Goal: Download file/media

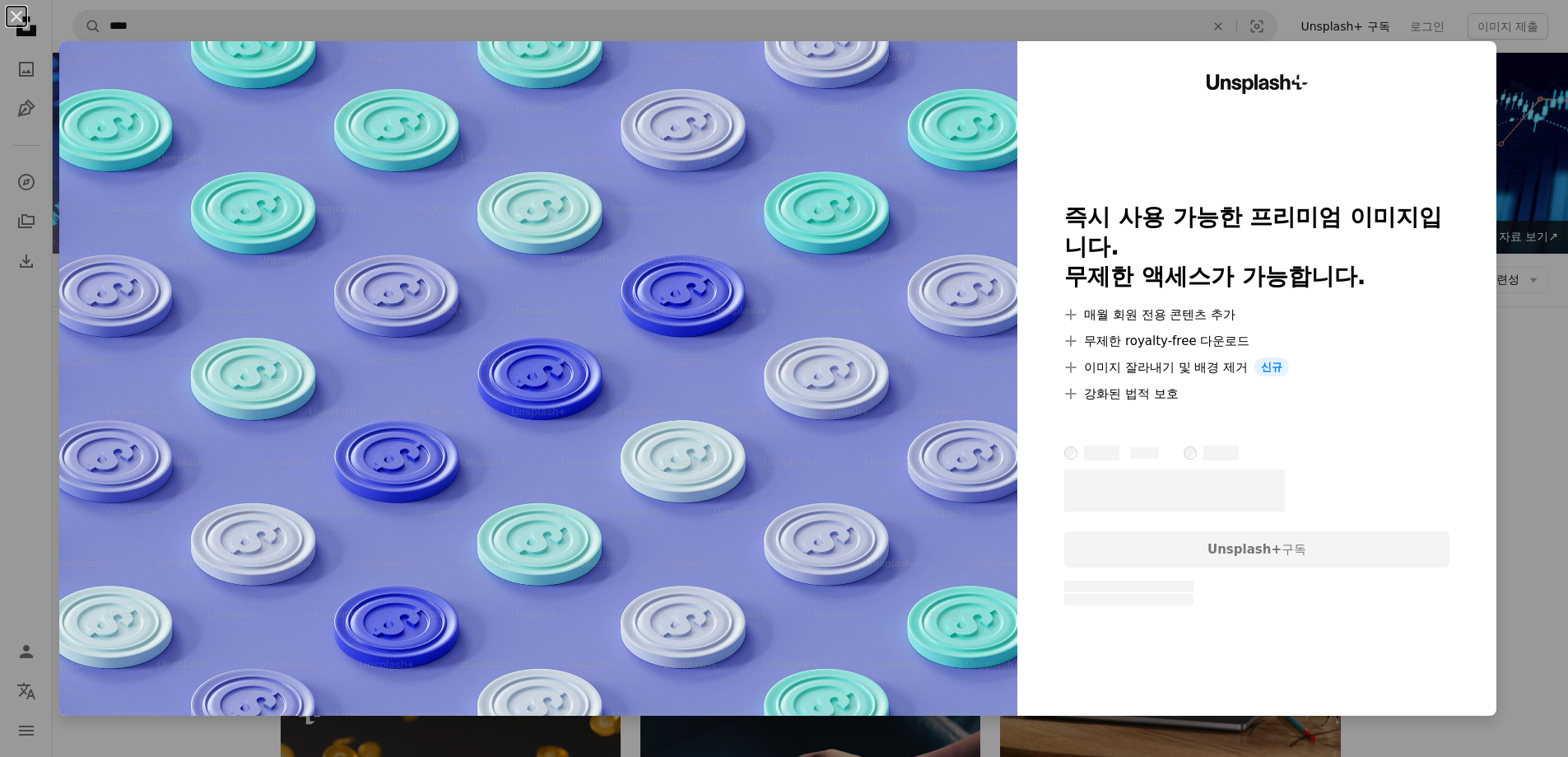
scroll to position [5535, 0]
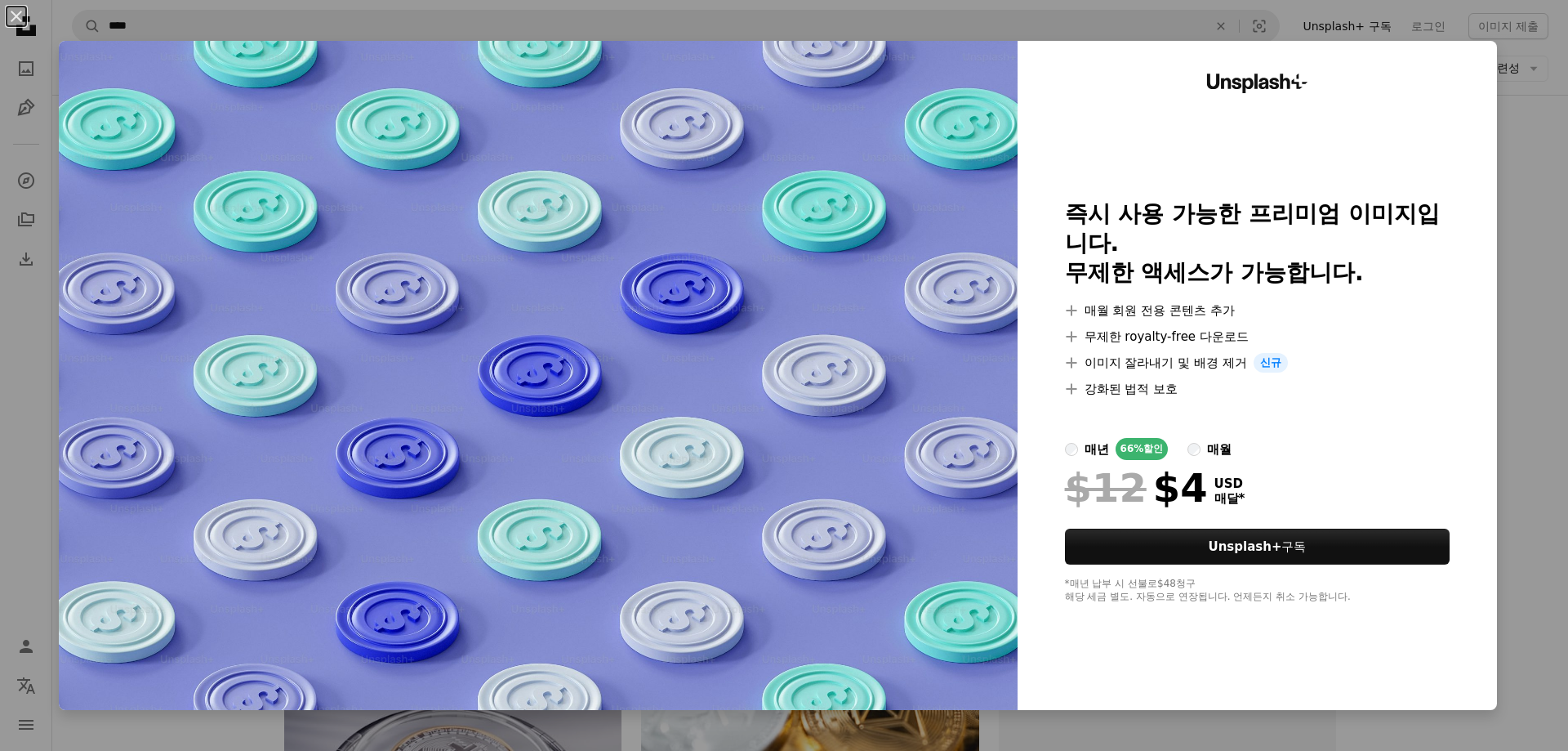
click at [1504, 143] on div "An X shape Unsplash+ 즉시 사용 가능한 프리미엄 이미지입니다. 무제한 액세스가 가능합니다. A plus sign 매월 회원 전…" at bounding box center [784, 376] width 1568 height 751
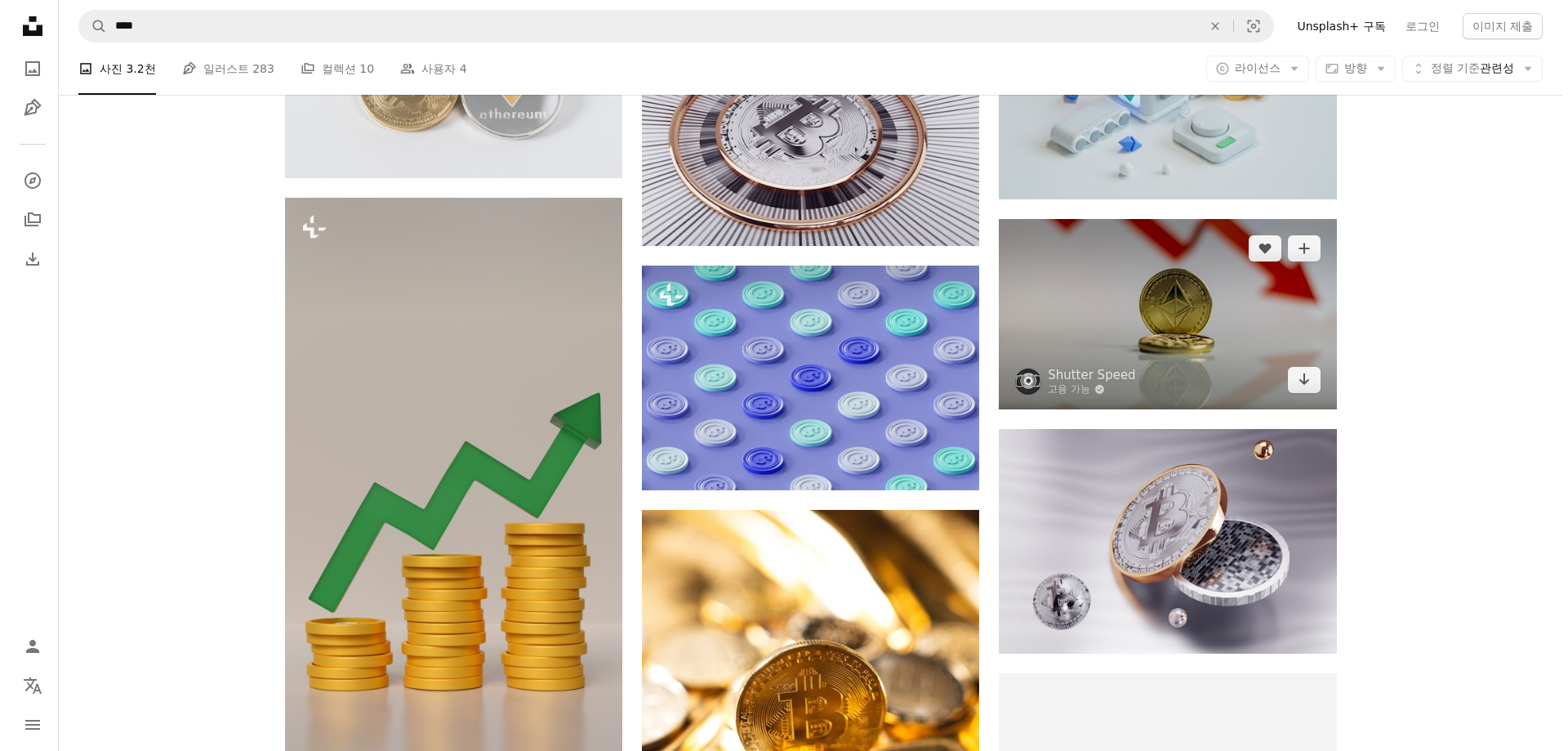
scroll to position [5245, 0]
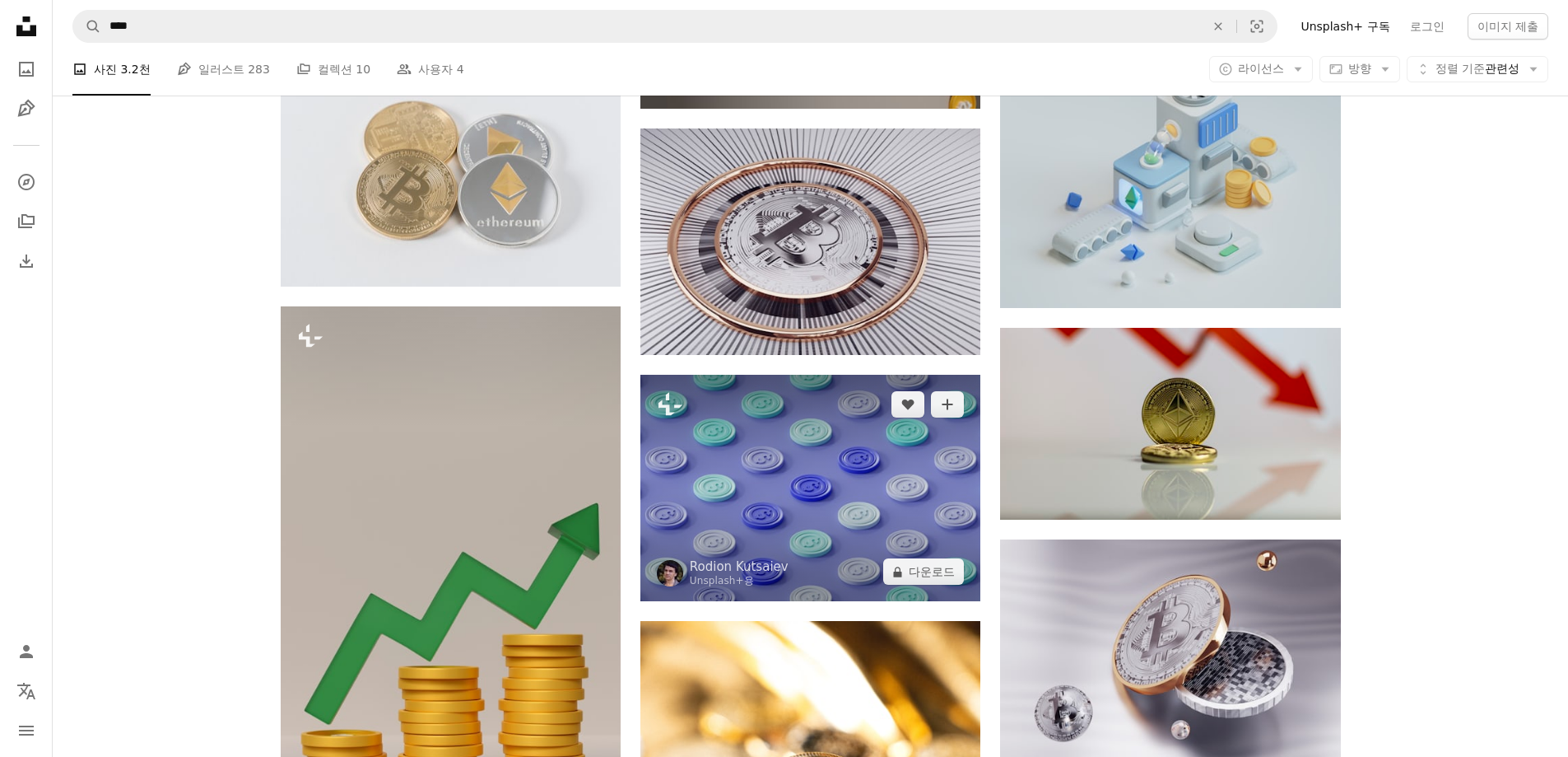
click at [847, 473] on img at bounding box center [810, 487] width 340 height 226
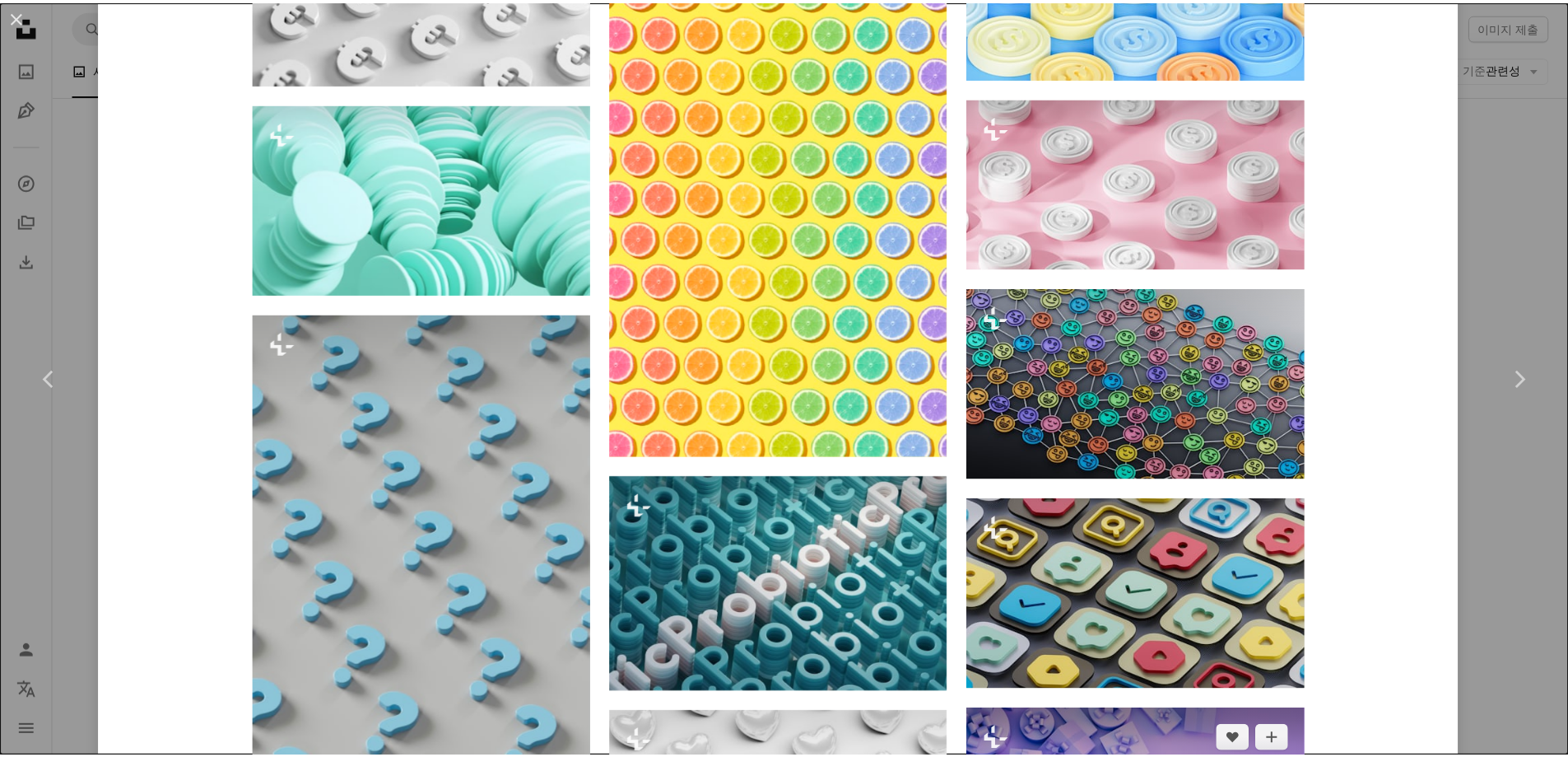
scroll to position [2222, 0]
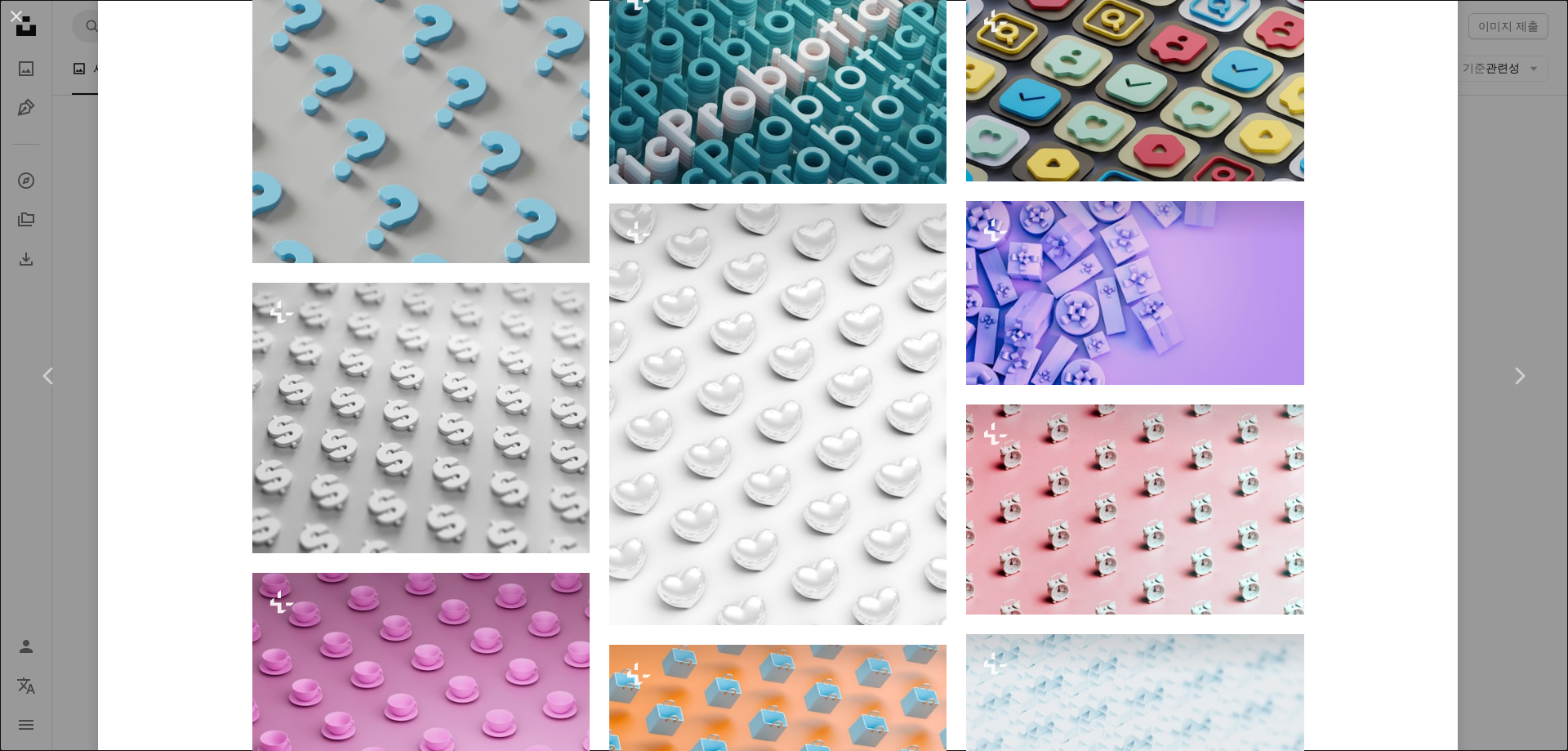
click at [1497, 258] on div "An X shape Chevron left Chevron right Rodion Kutsaiev Unsplash+ 용 A heart A plu…" at bounding box center [784, 376] width 1568 height 751
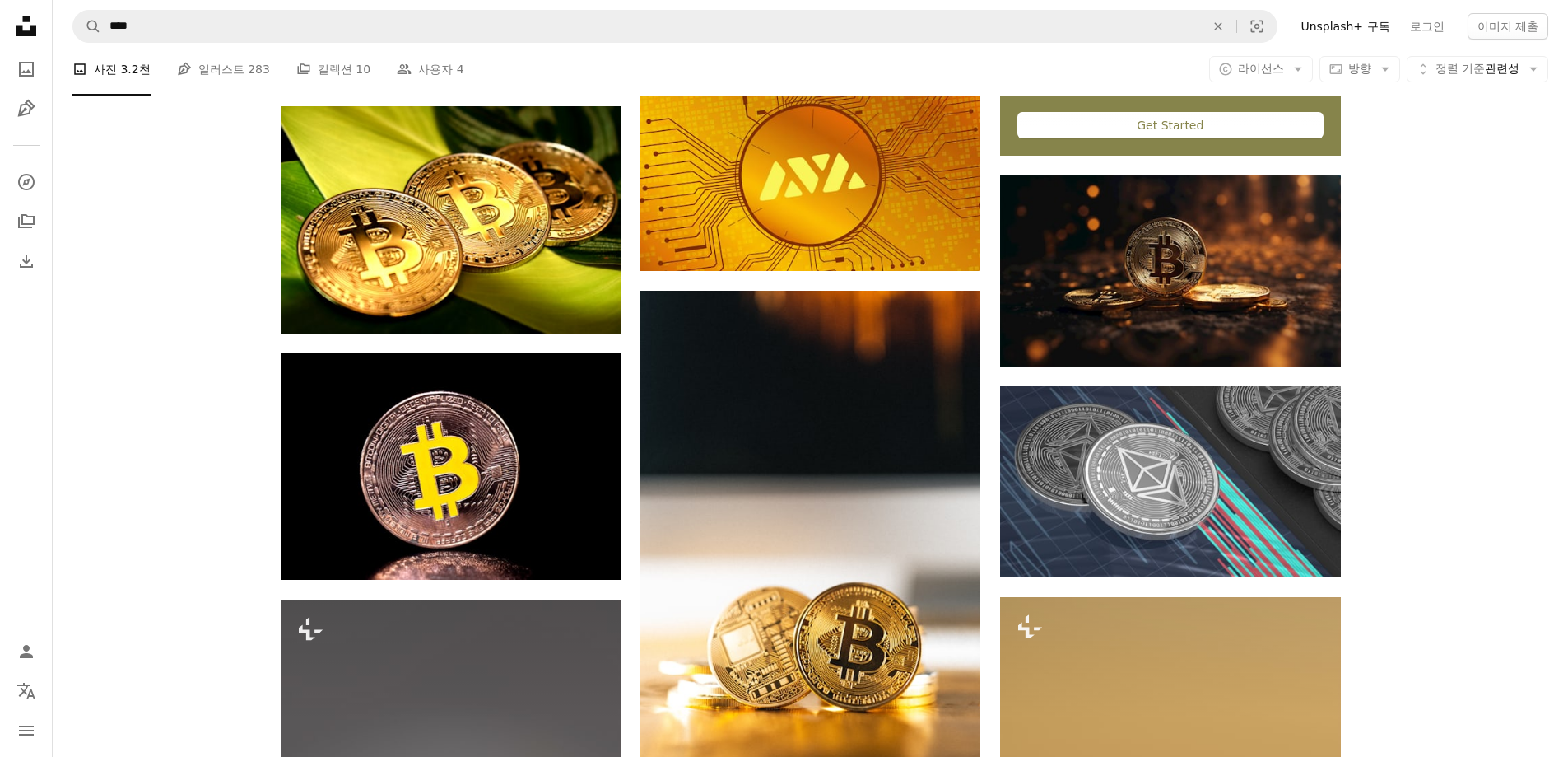
scroll to position [6358, 0]
